Goal: Register for event/course

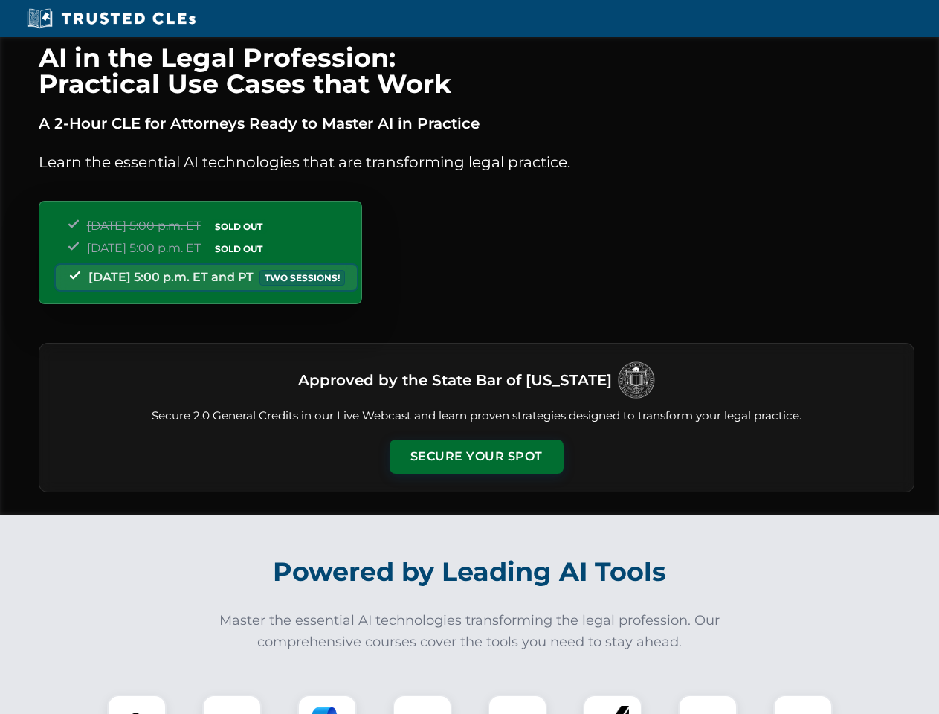
click at [476, 457] on button "Secure Your Spot" at bounding box center [477, 456] width 174 height 34
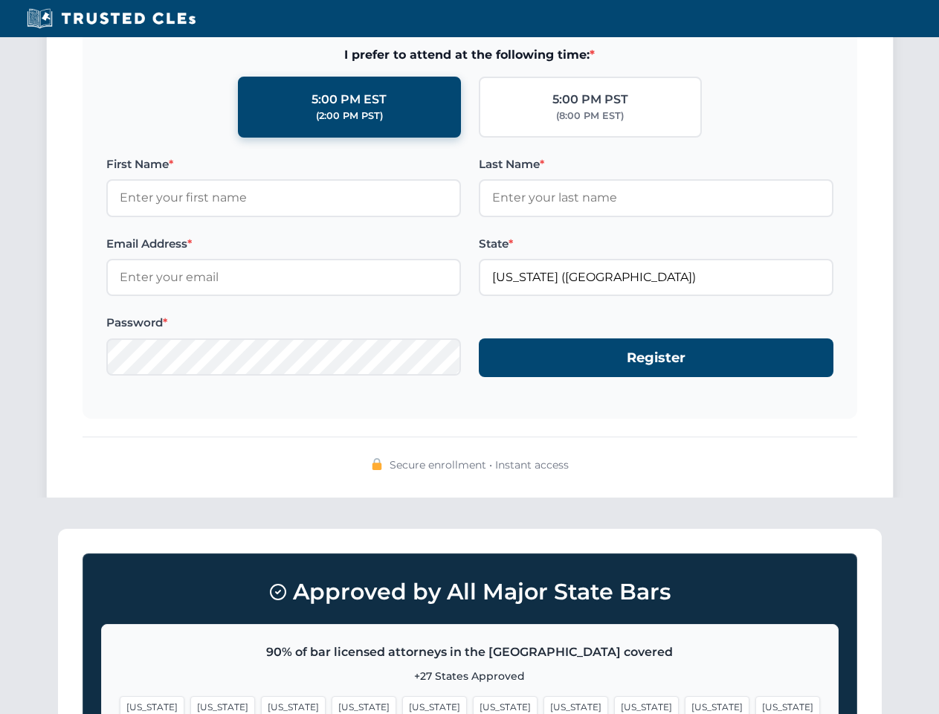
click at [544, 704] on span "[US_STATE]" at bounding box center [576, 707] width 65 height 22
click at [685, 704] on span "[US_STATE]" at bounding box center [717, 707] width 65 height 22
